Goal: Task Accomplishment & Management: Manage account settings

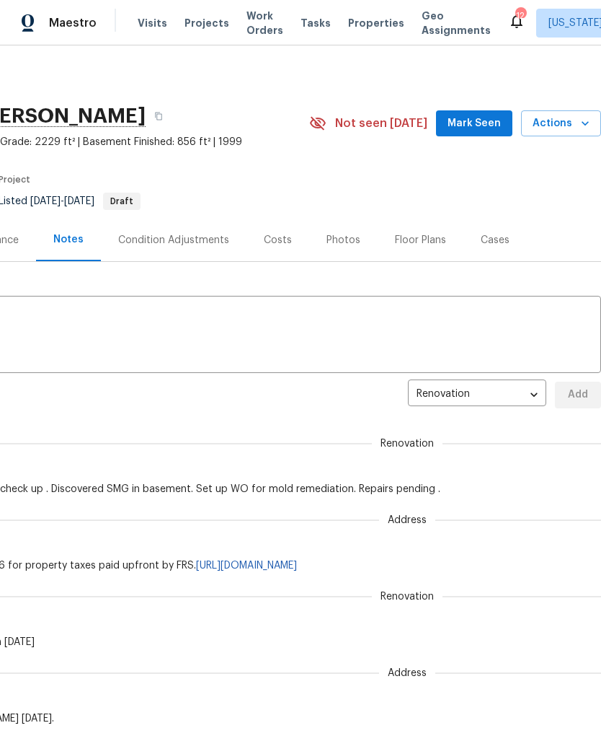
scroll to position [0, 213]
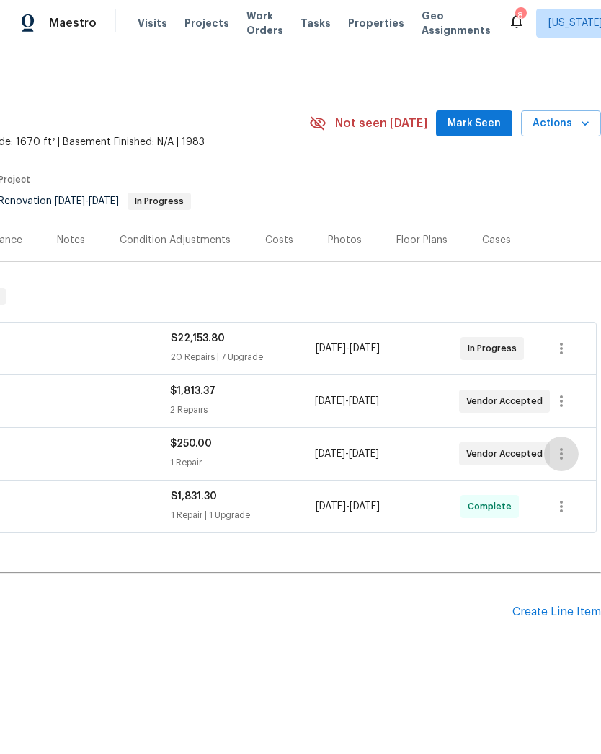
scroll to position [0, 213]
click at [560, 459] on icon "button" at bounding box center [561, 453] width 17 height 17
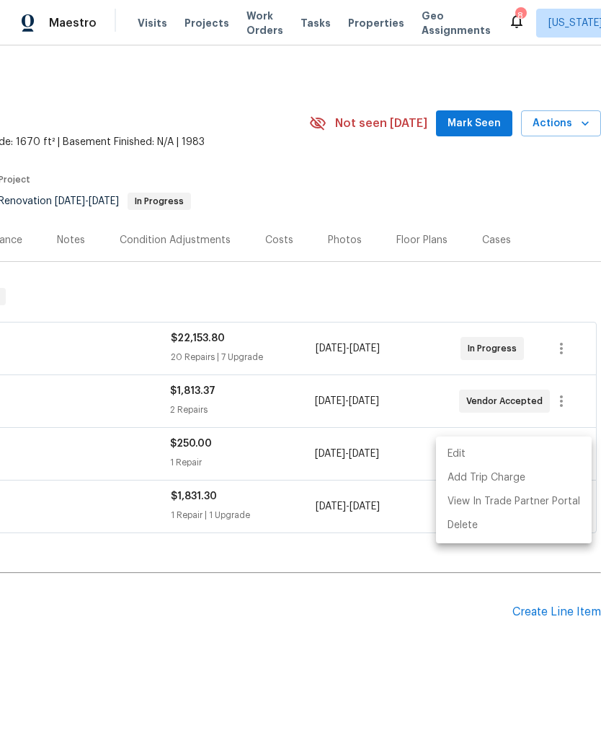
click at [511, 448] on li "Edit" at bounding box center [514, 454] width 156 height 24
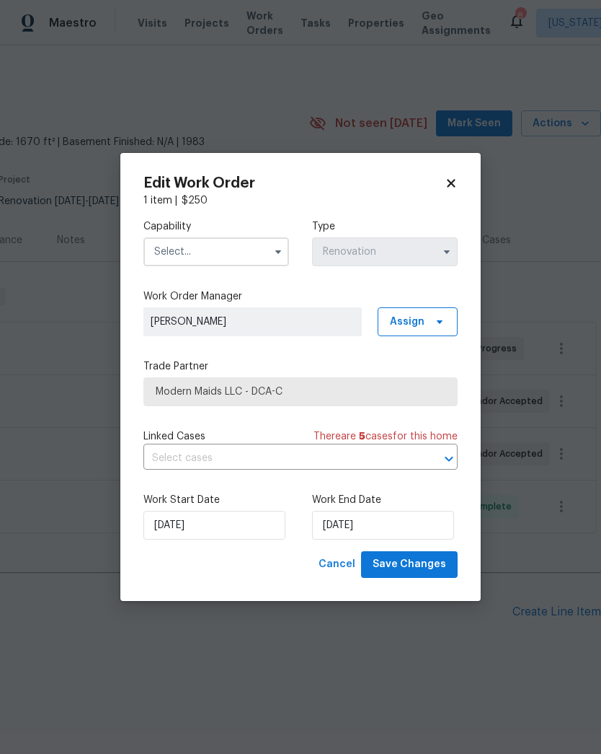
click at [283, 250] on icon "button" at bounding box center [279, 252] width 12 height 12
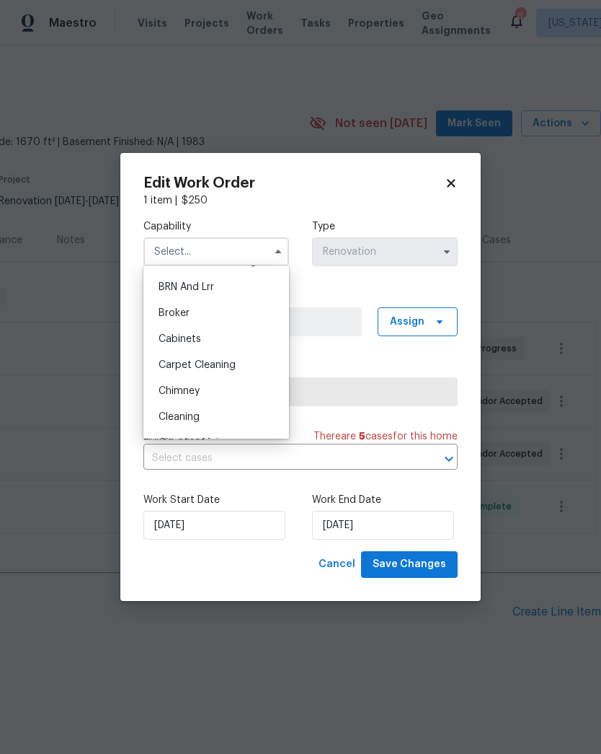
scroll to position [74, 0]
click at [225, 409] on div "Cleaning" at bounding box center [216, 415] width 138 height 26
type input "Cleaning"
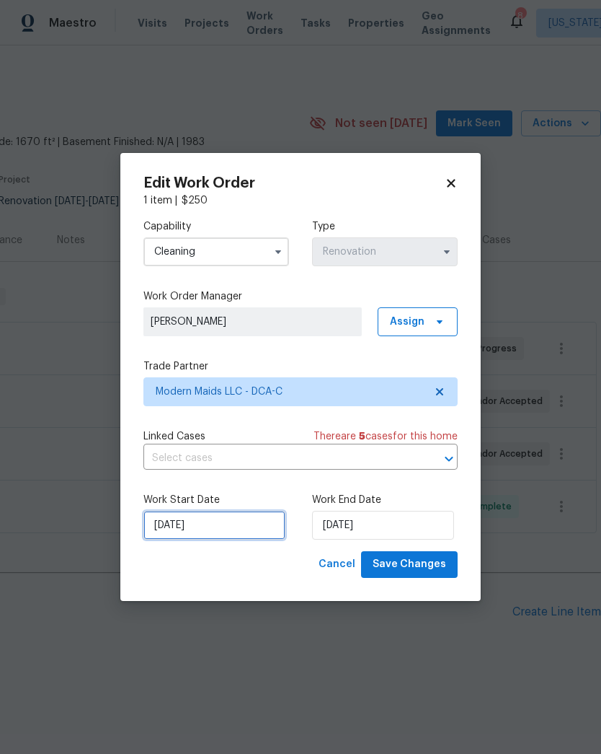
click at [244, 526] on input "[DATE]" at bounding box center [215, 525] width 142 height 29
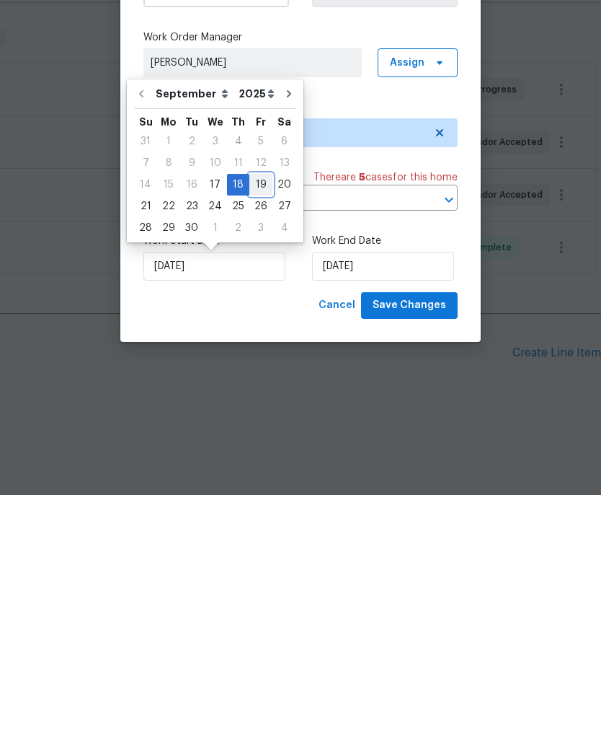
click at [258, 433] on div "19" at bounding box center [261, 443] width 23 height 20
type input "[DATE]"
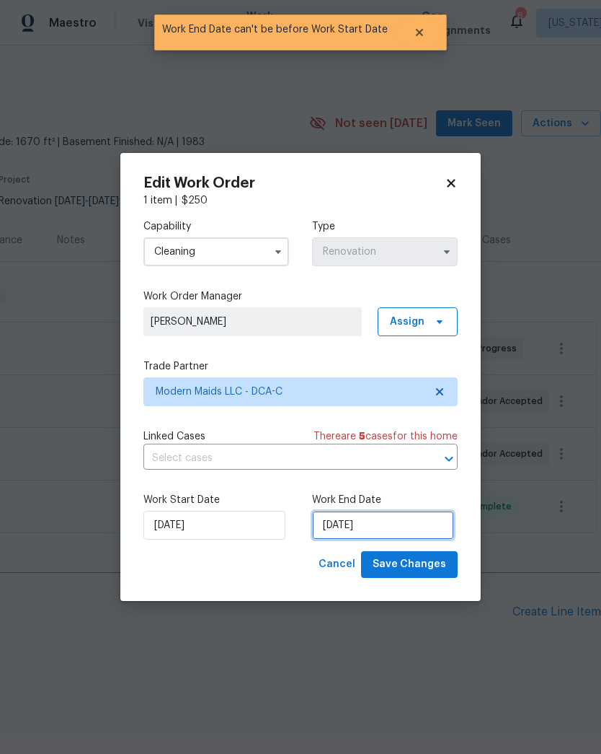
click at [366, 522] on input "[DATE]" at bounding box center [383, 525] width 142 height 29
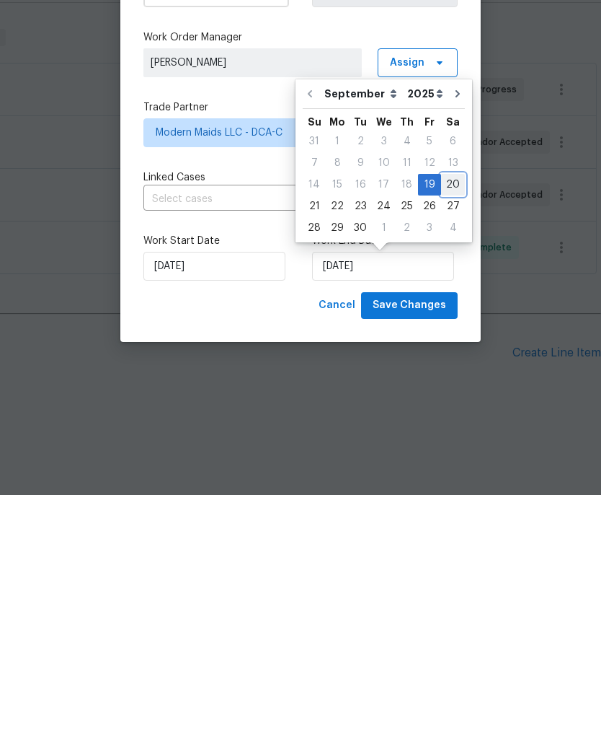
click at [449, 433] on div "20" at bounding box center [453, 443] width 24 height 20
type input "[DATE]"
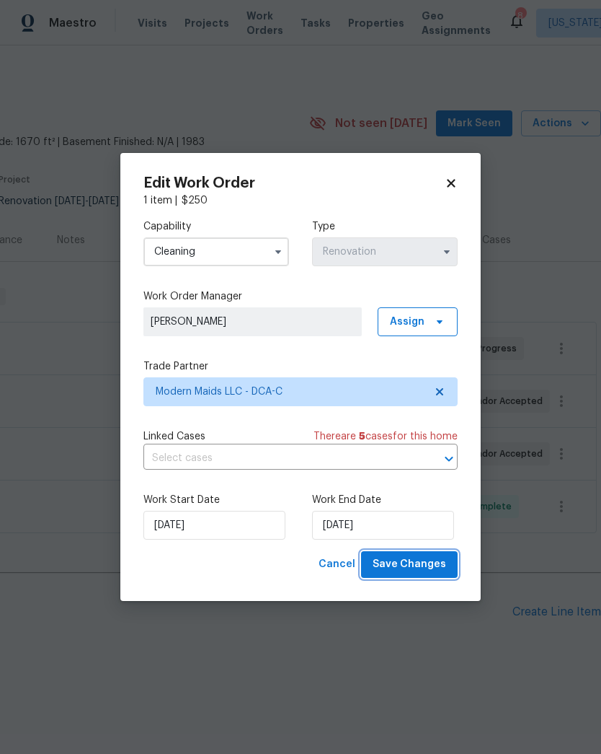
click at [410, 563] on span "Save Changes" at bounding box center [410, 564] width 74 height 18
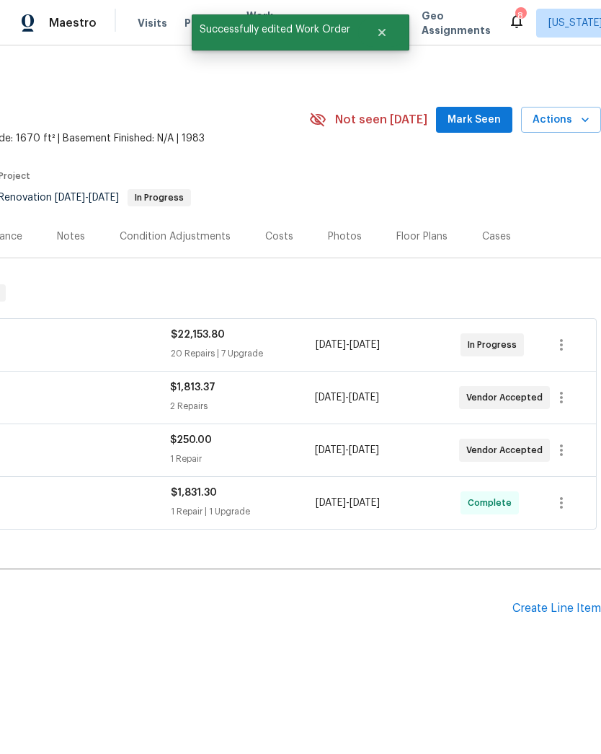
scroll to position [4, 213]
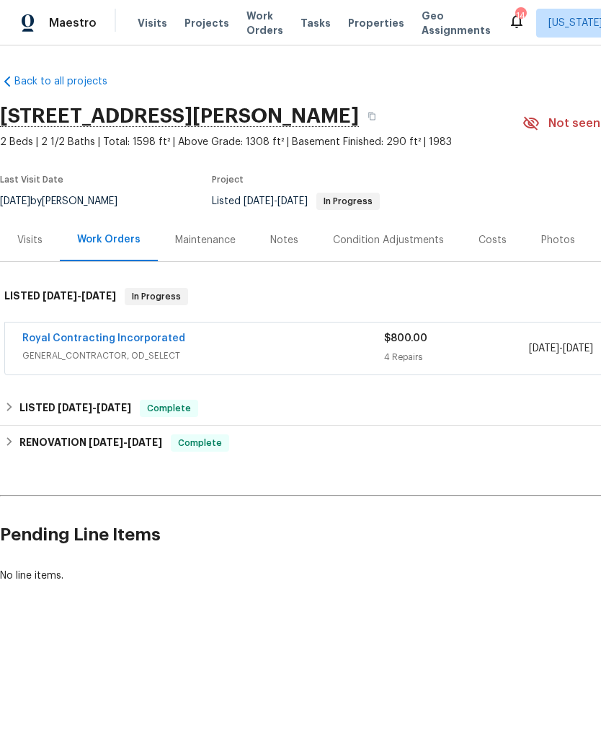
click at [205, 22] on span "Projects" at bounding box center [207, 23] width 45 height 14
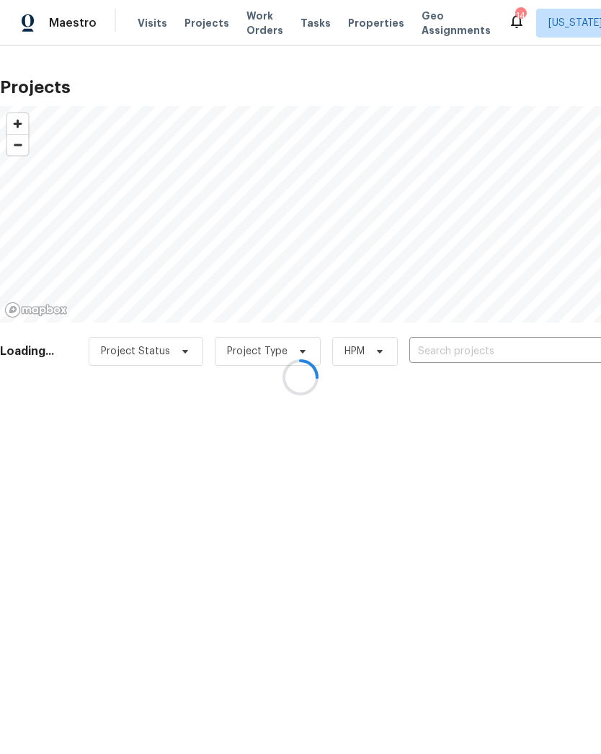
click at [457, 351] on div at bounding box center [300, 377] width 601 height 754
click at [446, 345] on div at bounding box center [300, 377] width 601 height 754
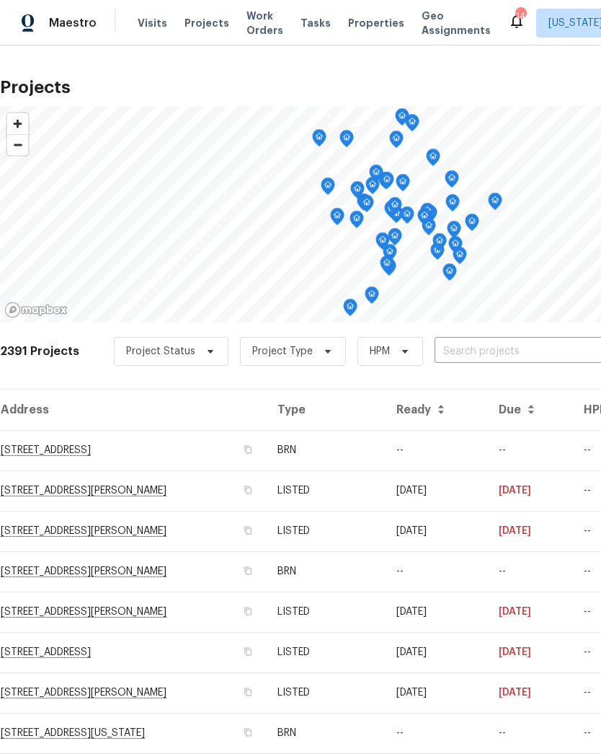
click at [486, 340] on input "text" at bounding box center [517, 351] width 165 height 22
type input "17010"
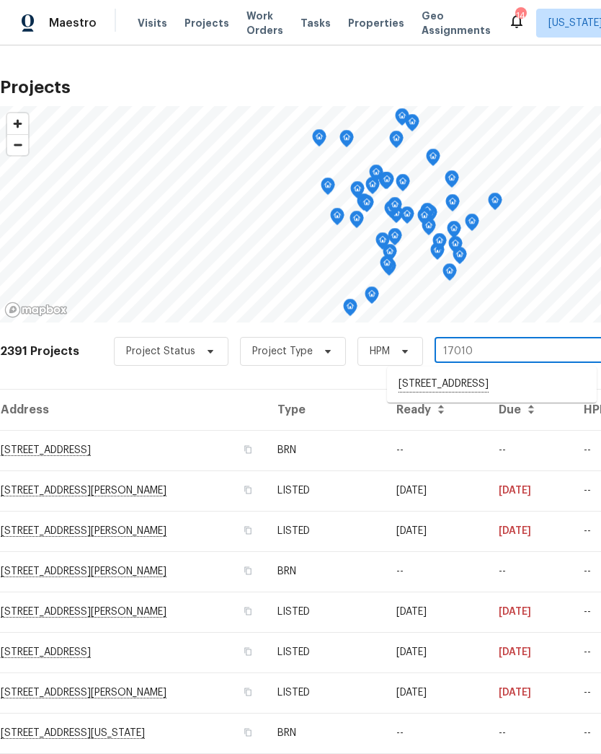
click at [471, 391] on li "17010 Village Dr W, Upper Marlboro, MD 20772" at bounding box center [492, 384] width 210 height 25
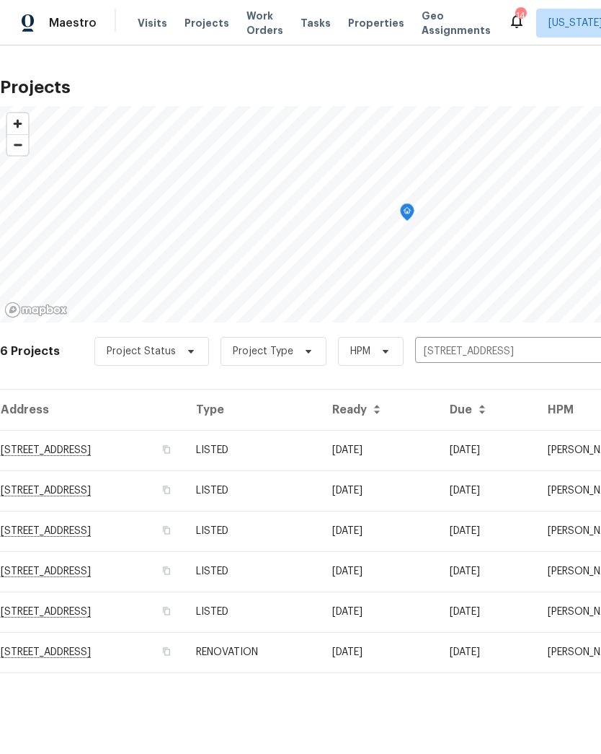
click at [321, 445] on td "LISTED" at bounding box center [253, 450] width 136 height 40
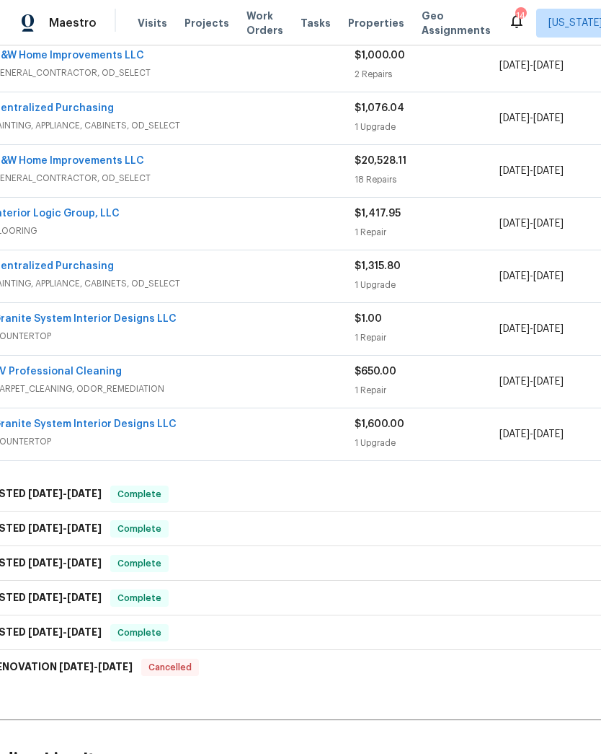
scroll to position [335, 29]
click at [159, 489] on span "Complete" at bounding box center [141, 494] width 56 height 14
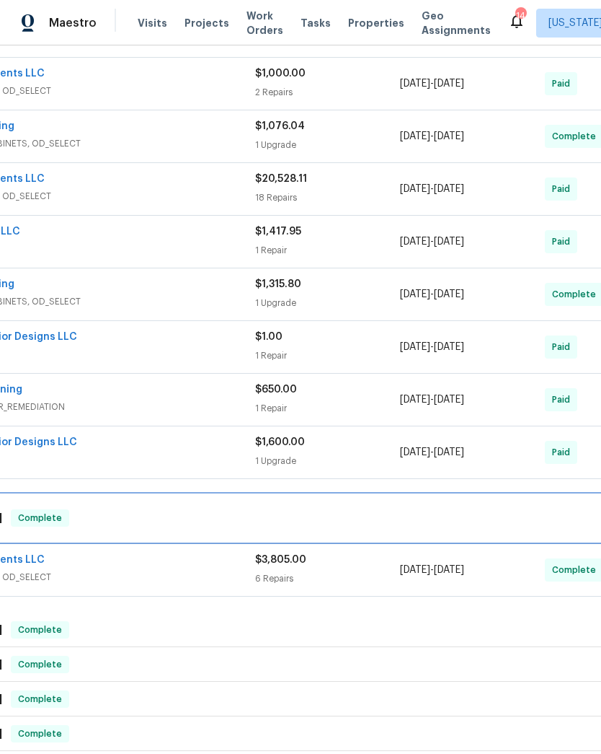
scroll to position [317, 106]
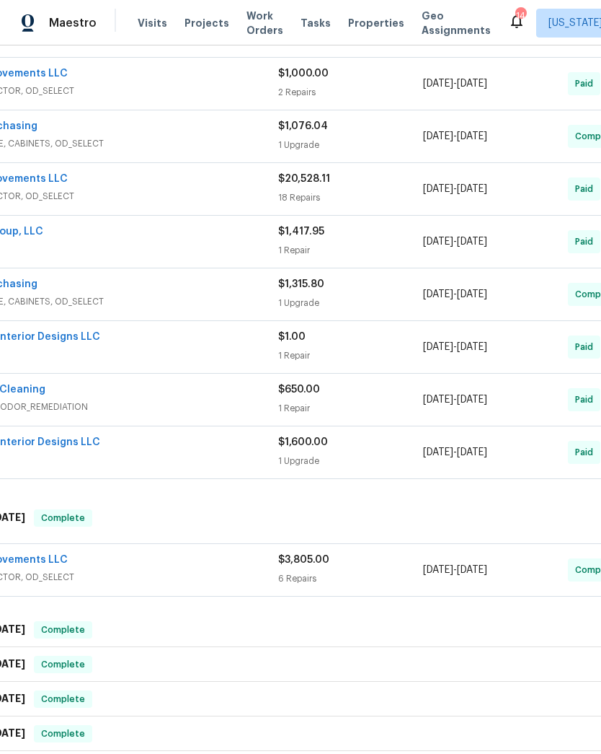
click at [239, 570] on span "GENERAL_CONTRACTOR, OD_SELECT" at bounding box center [97, 577] width 362 height 14
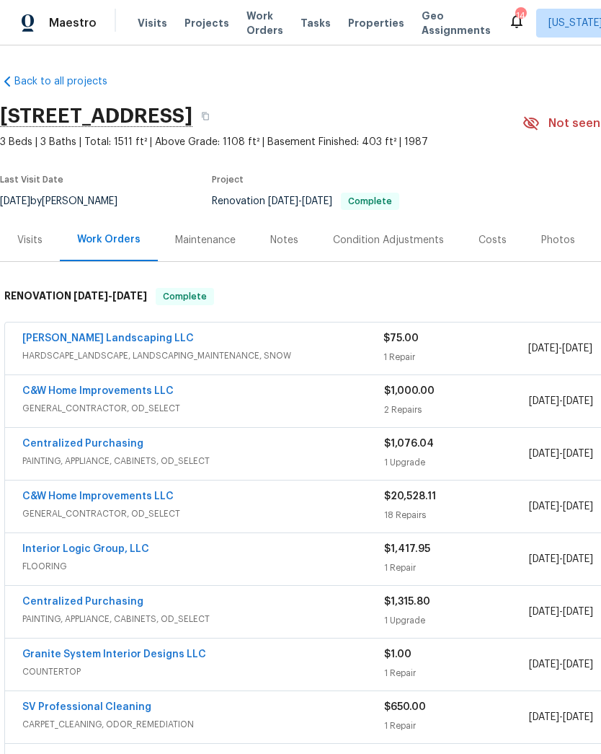
scroll to position [0, 0]
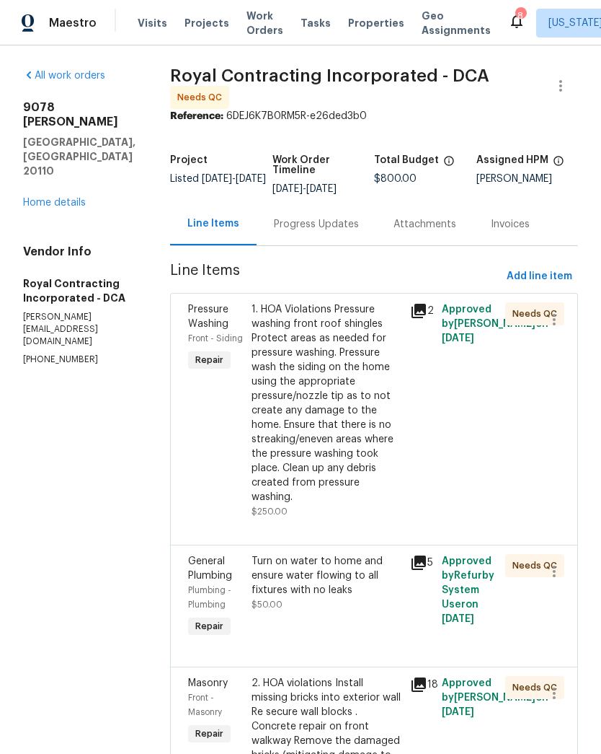
click at [305, 244] on div "Progress Updates" at bounding box center [317, 224] width 120 height 43
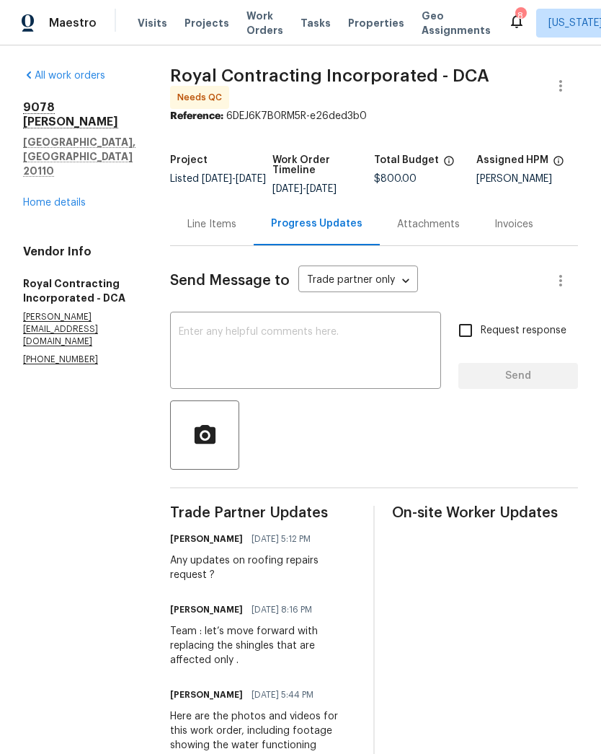
click at [331, 344] on textarea at bounding box center [306, 352] width 254 height 50
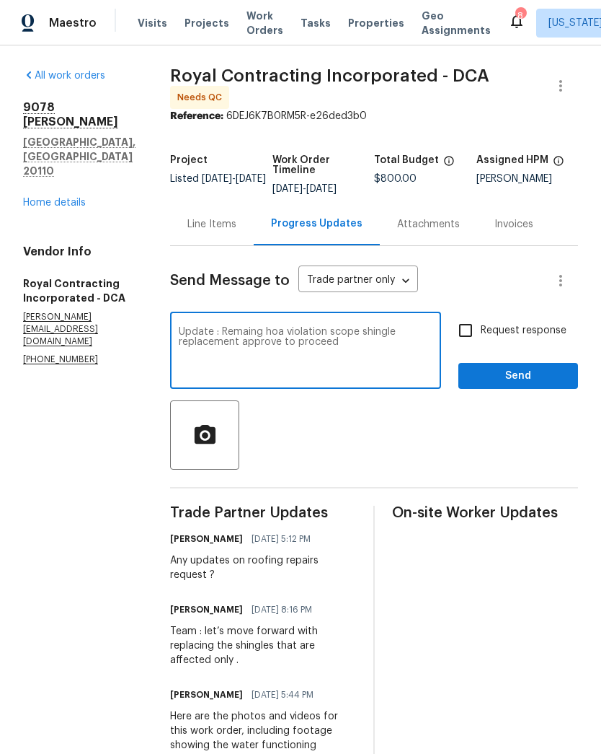
type textarea "Update : Remaing hoa violation scope shingle replacement approve to proceed"
click at [466, 344] on input "Request response" at bounding box center [466, 330] width 30 height 30
checkbox input "true"
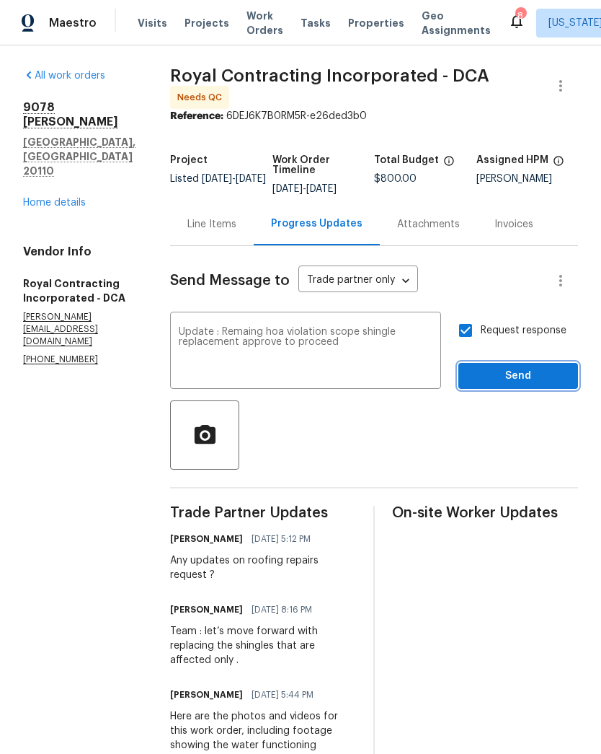
click at [513, 383] on span "Send" at bounding box center [518, 376] width 97 height 18
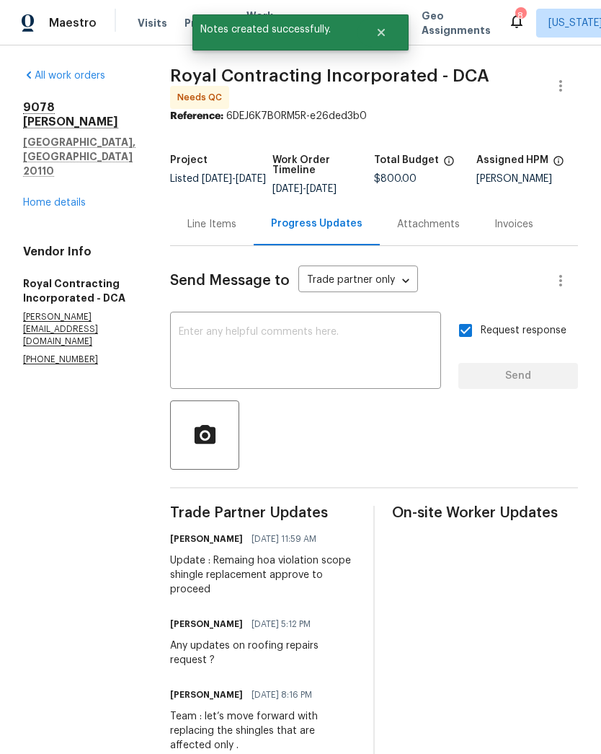
click at [56, 198] on link "Home details" at bounding box center [54, 203] width 63 height 10
